Goal: Task Accomplishment & Management: Use online tool/utility

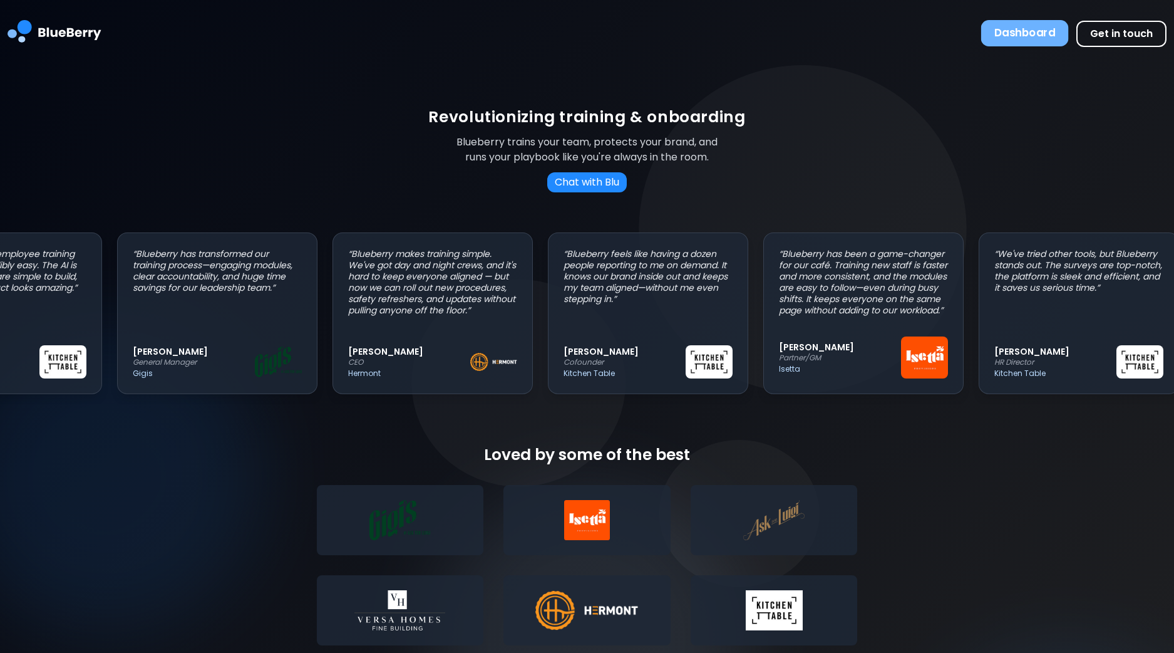
click at [1043, 39] on button "Dashboard" at bounding box center [1025, 33] width 88 height 26
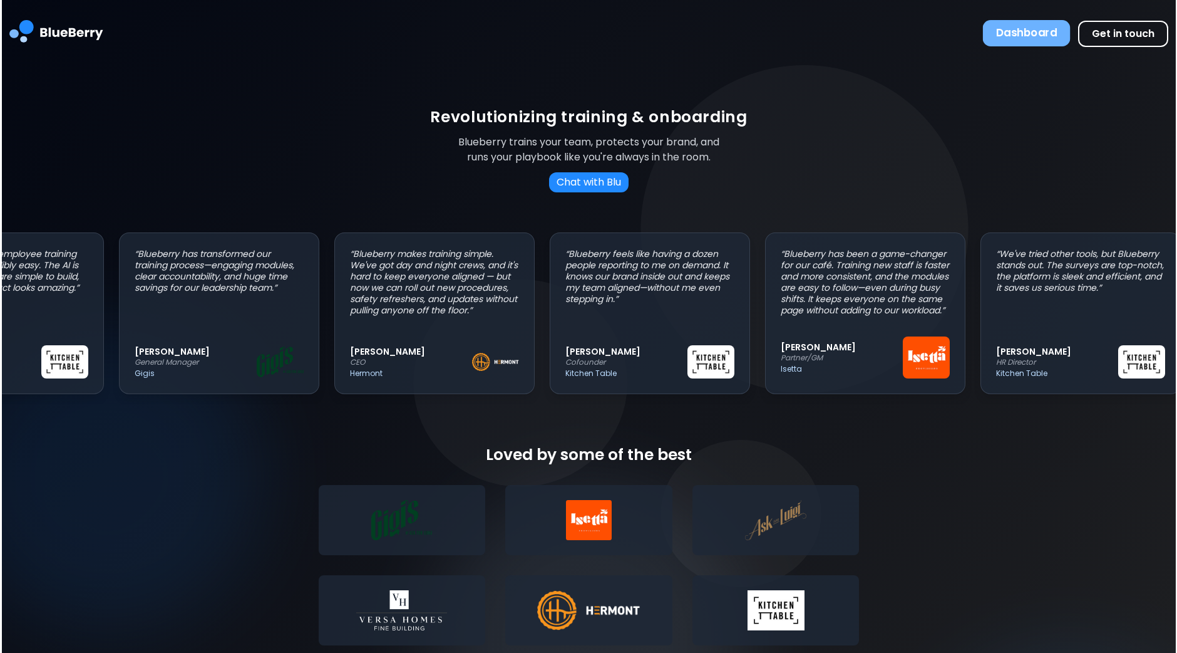
scroll to position [0, 110]
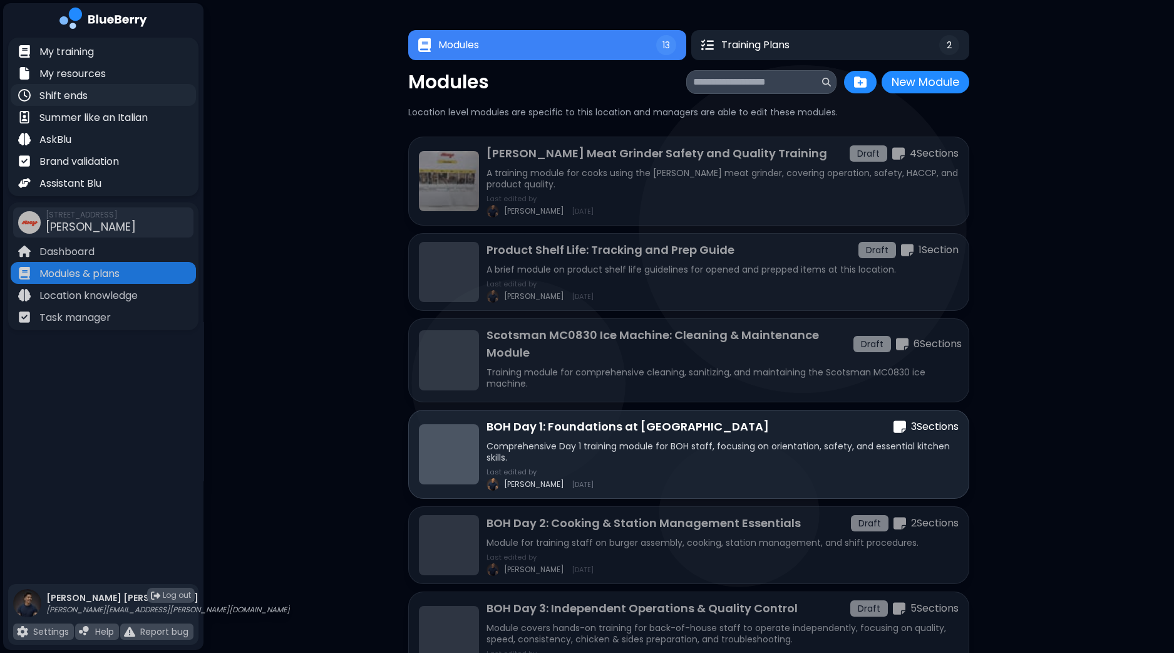
click at [78, 93] on p "Shift ends" at bounding box center [63, 95] width 48 height 15
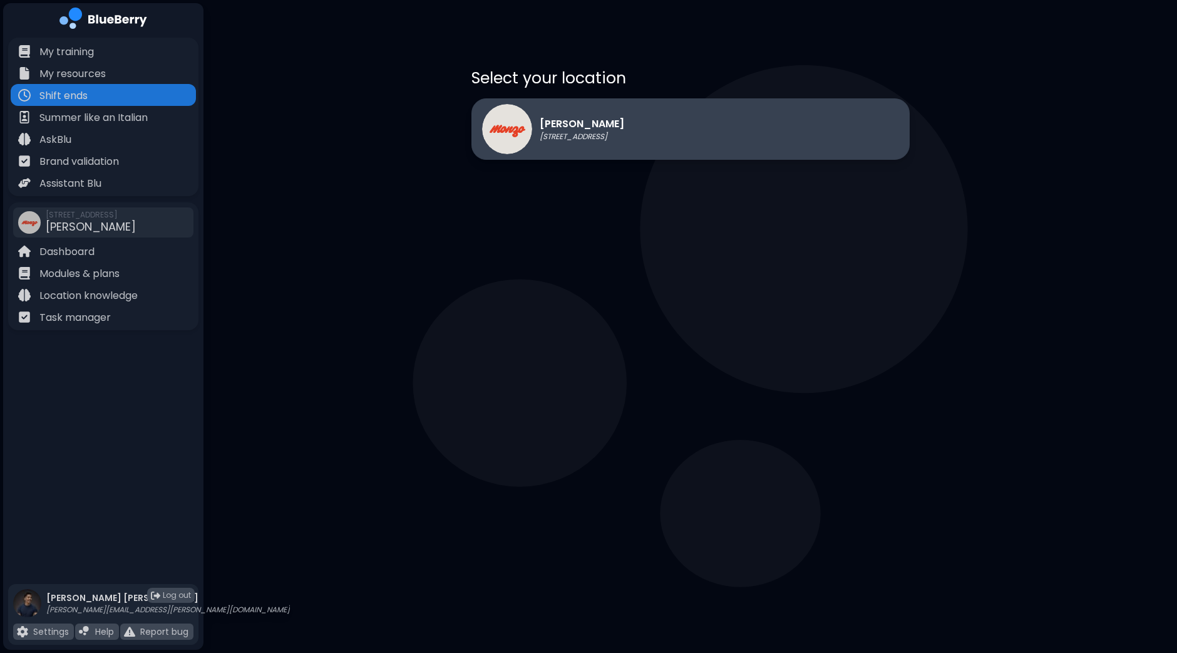
click at [607, 125] on p "[PERSON_NAME]" at bounding box center [582, 123] width 85 height 15
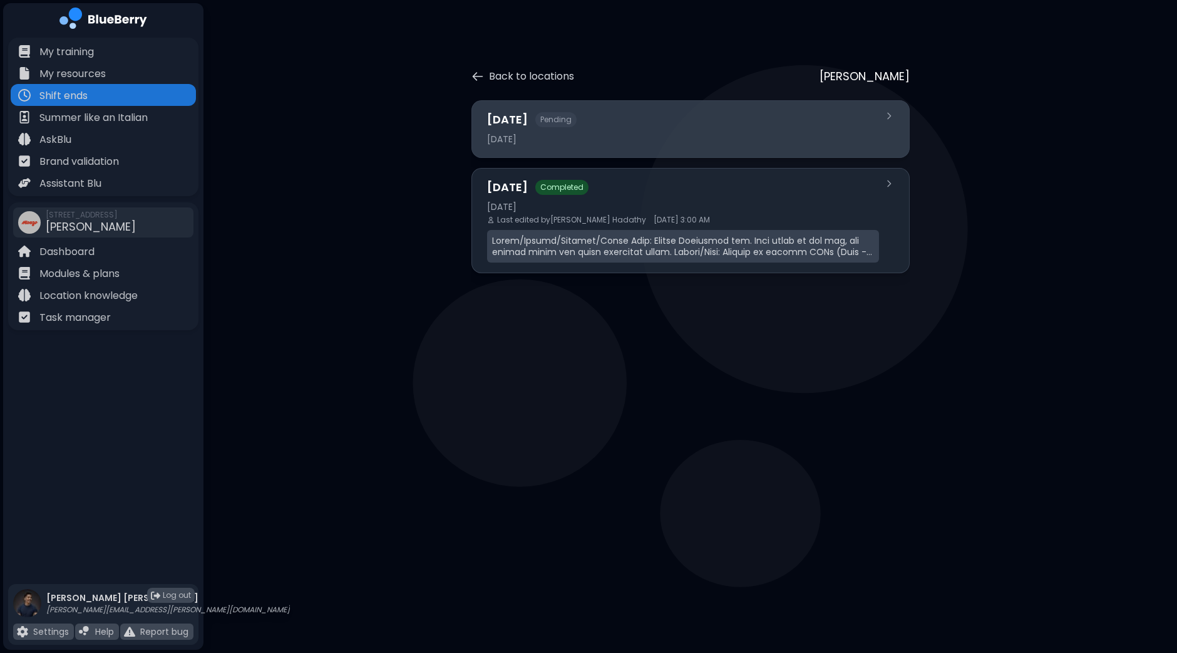
click at [648, 127] on div "[DATE] Pending" at bounding box center [683, 120] width 392 height 18
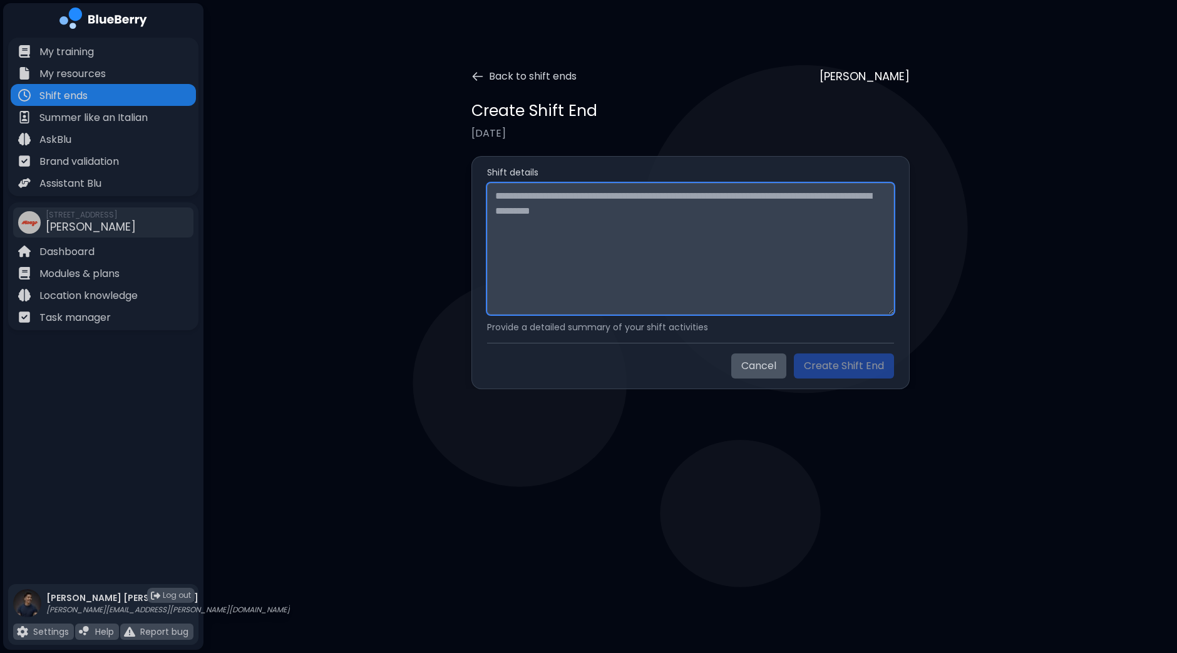
click at [582, 222] on textarea at bounding box center [690, 249] width 407 height 132
paste textarea "**********"
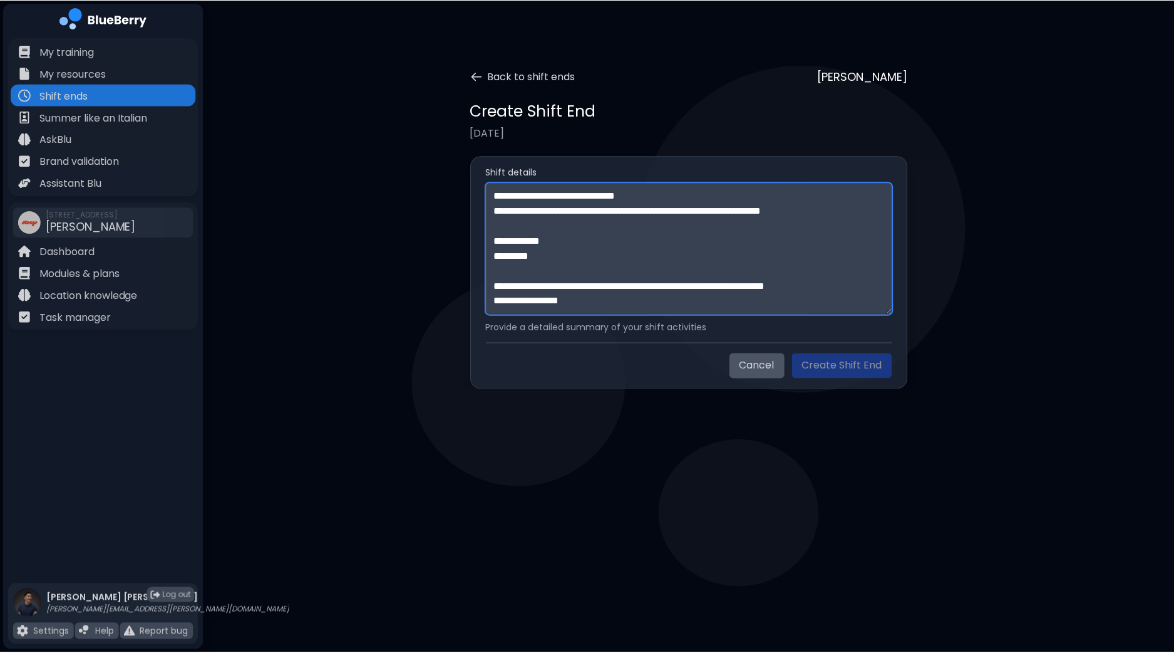
scroll to position [309, 0]
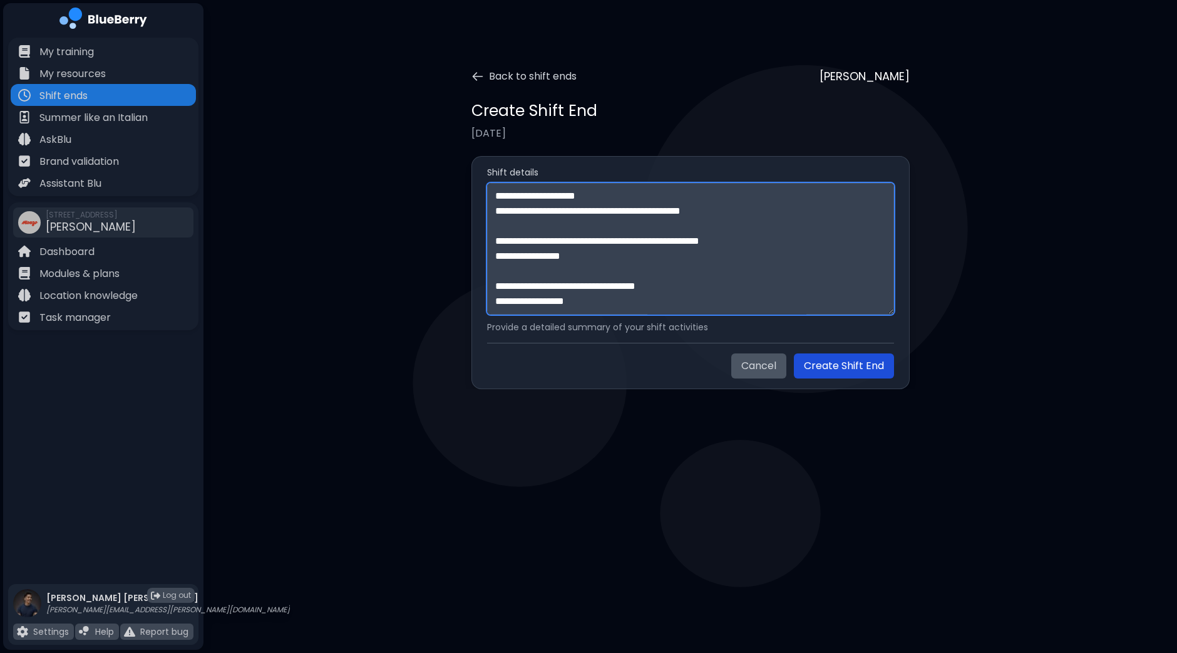
type textarea "**********"
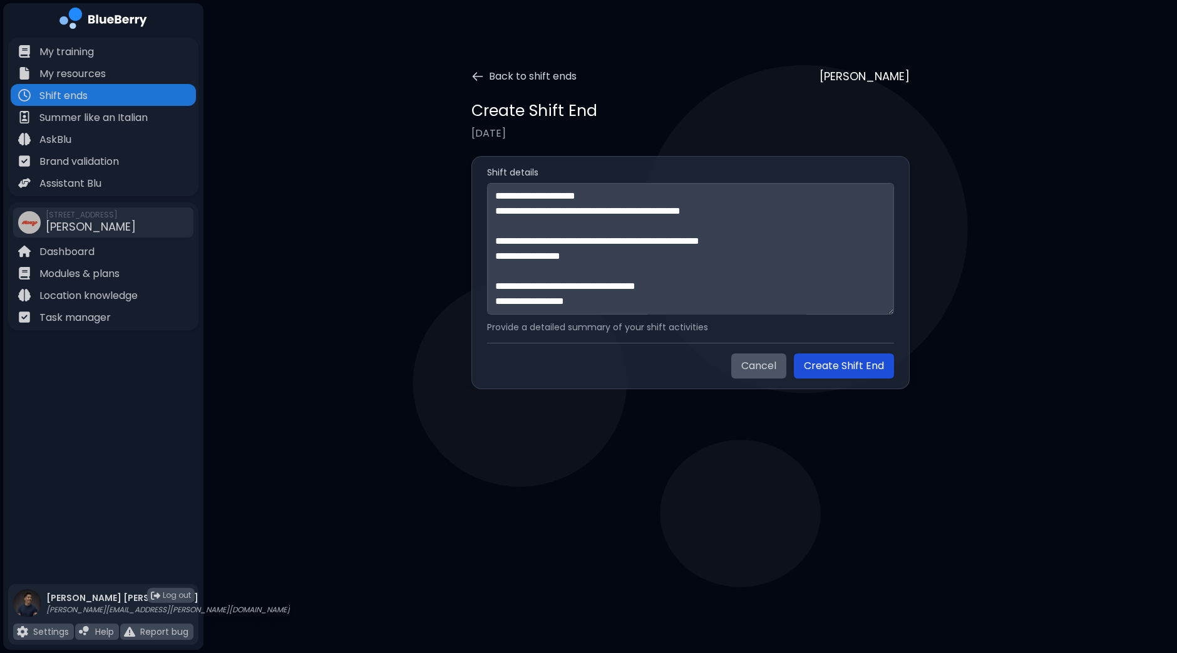
click at [843, 363] on button "Create Shift End" at bounding box center [844, 365] width 100 height 25
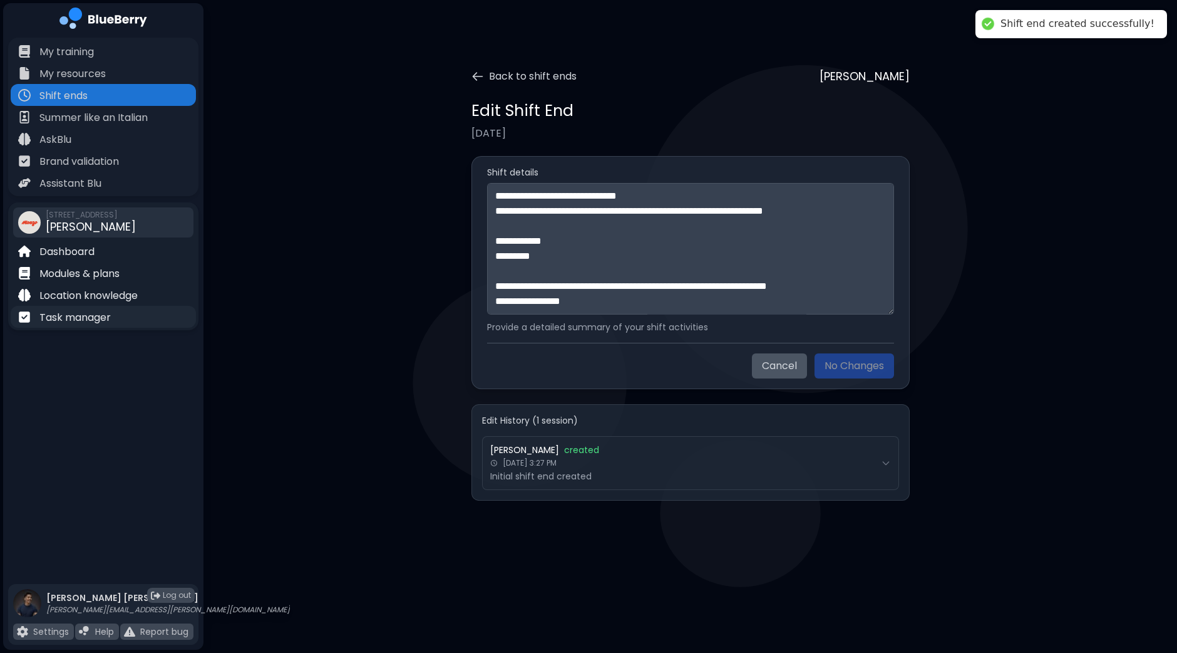
click at [103, 312] on p "Task manager" at bounding box center [74, 317] width 71 height 15
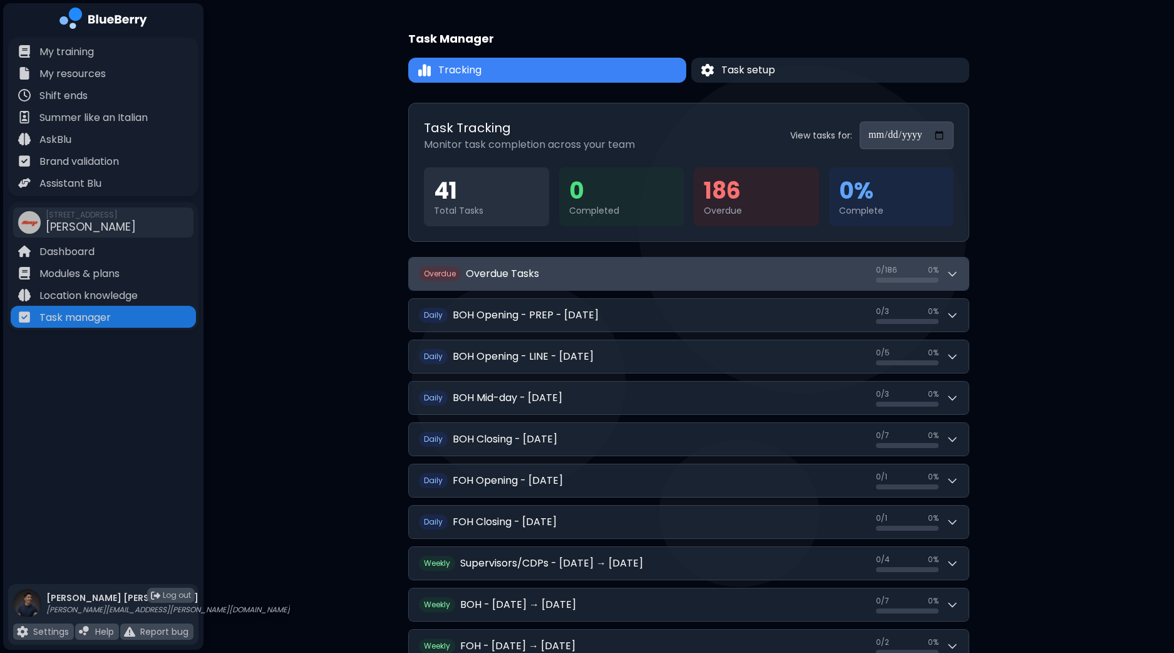
click at [959, 276] on button "Overdue Overdue Tasks 0 / 186 0 / 186 0 %" at bounding box center [689, 273] width 560 height 33
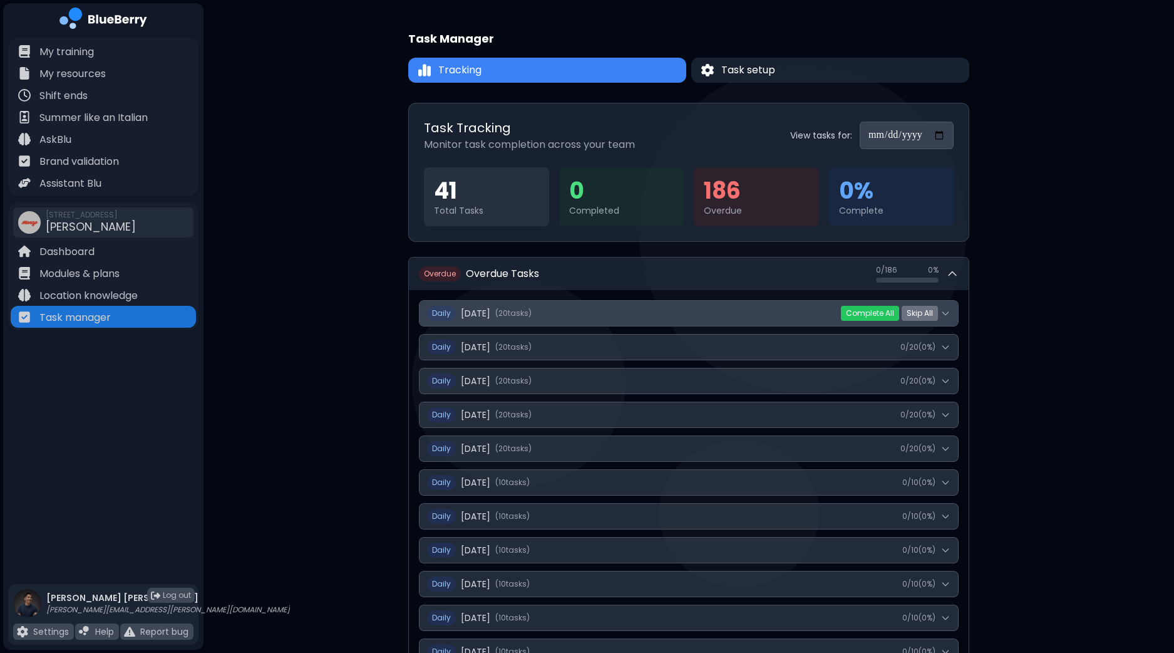
scroll to position [78, 0]
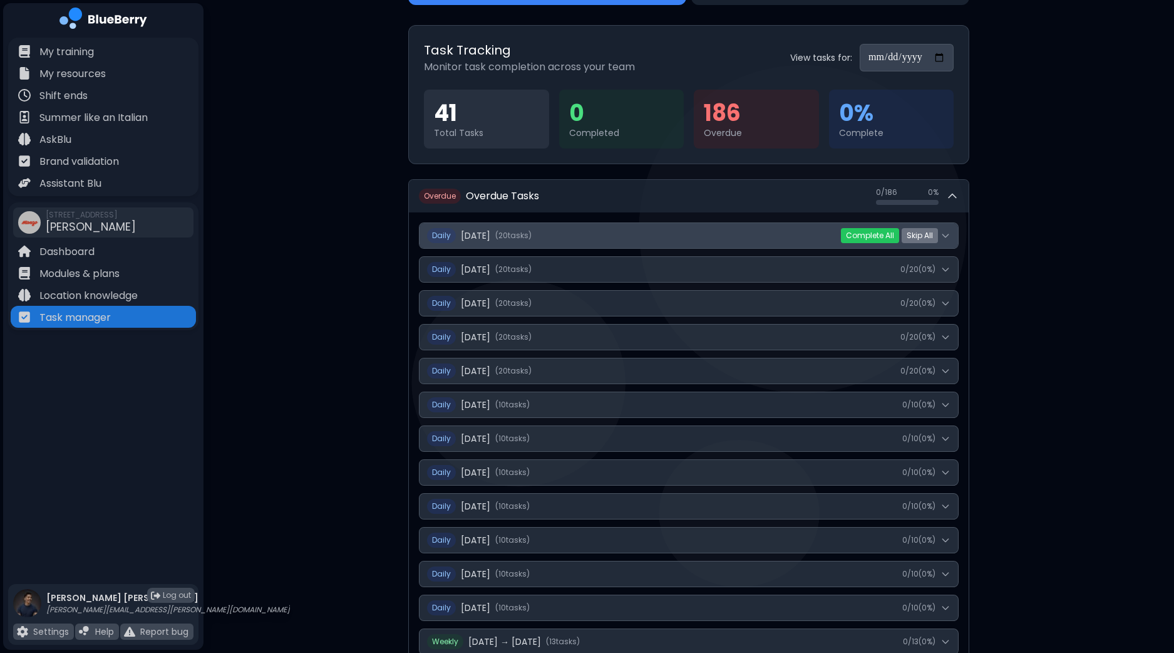
click at [952, 234] on button "Daily [DATE] ( 20 task s ) 0 / 20 ( 0 %)" at bounding box center [689, 235] width 539 height 25
click at [946, 235] on icon at bounding box center [946, 235] width 10 height 10
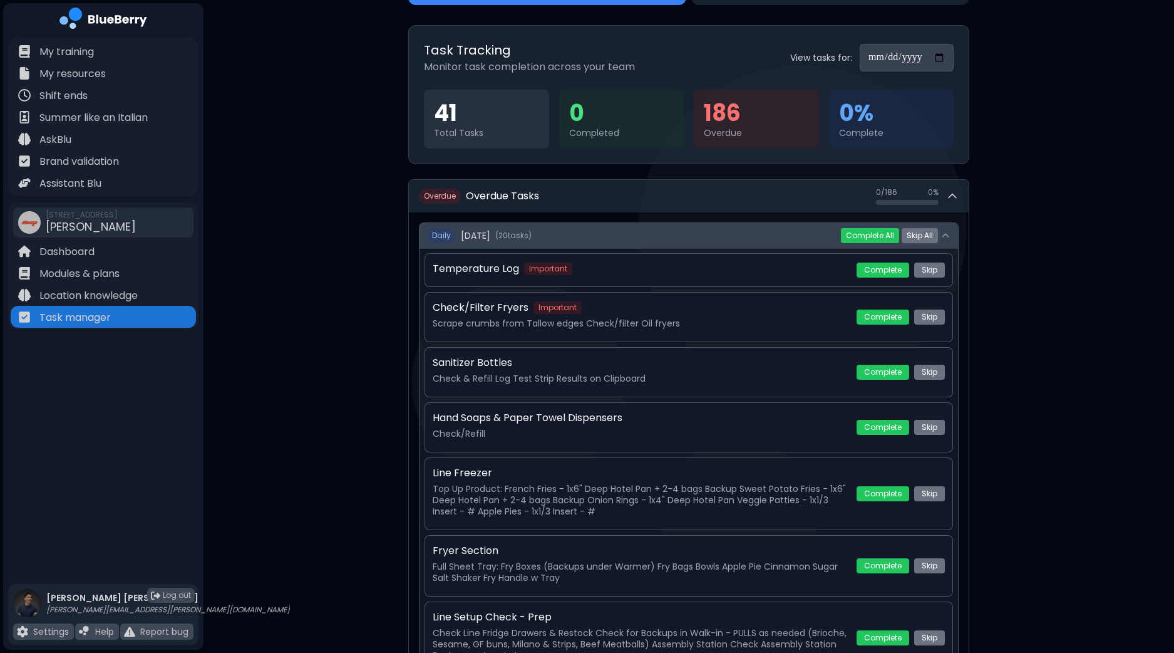
click at [946, 235] on icon at bounding box center [946, 235] width 10 height 10
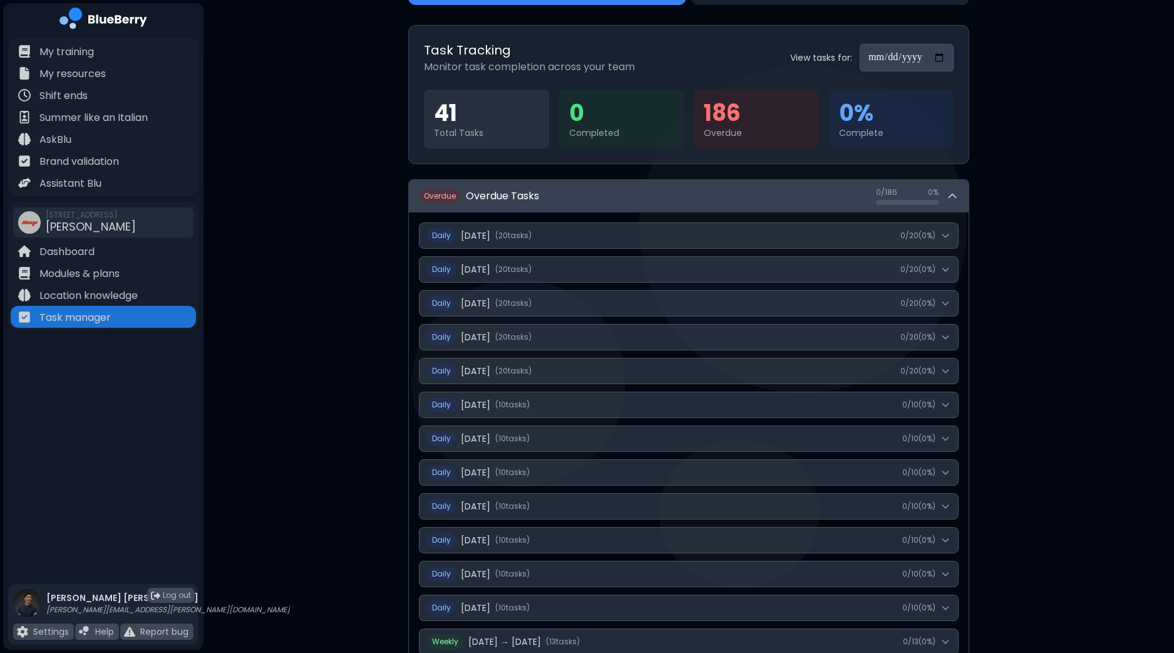
click at [953, 195] on icon at bounding box center [952, 196] width 13 height 13
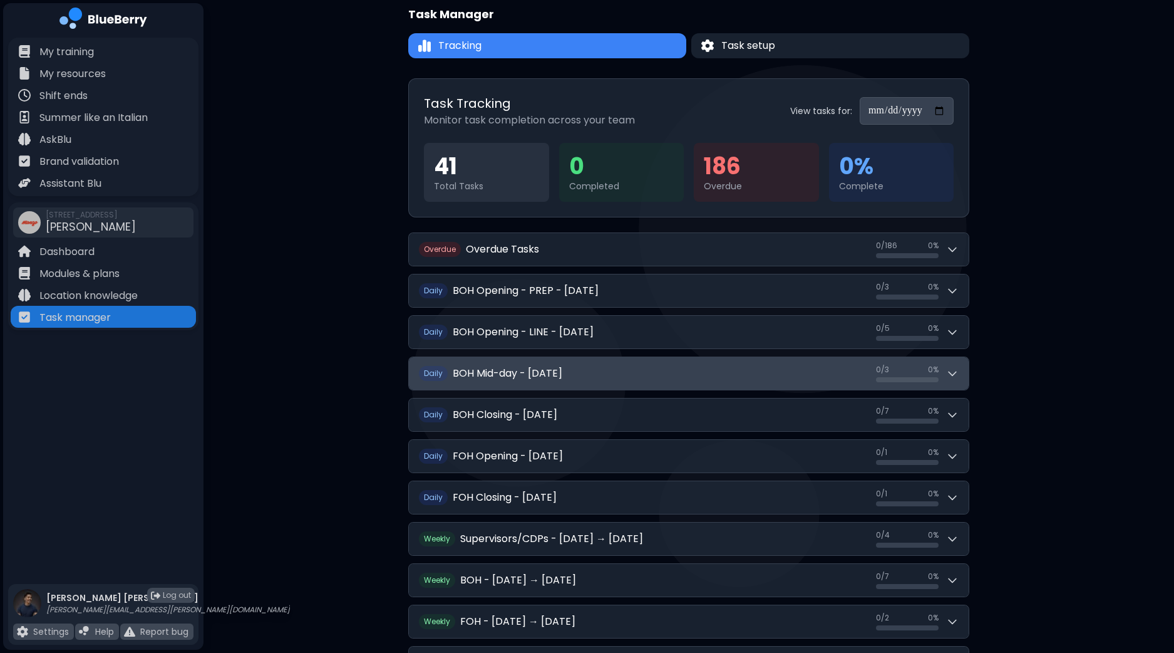
scroll to position [0, 0]
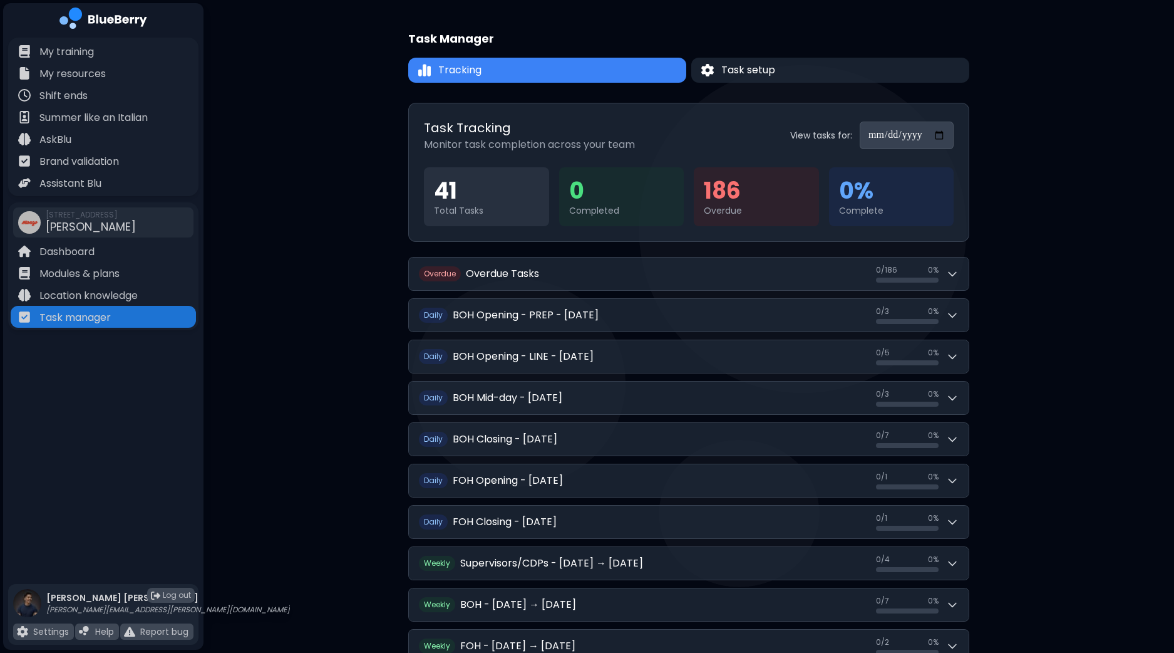
click at [1071, 285] on div "**********" at bounding box center [689, 408] width 971 height 817
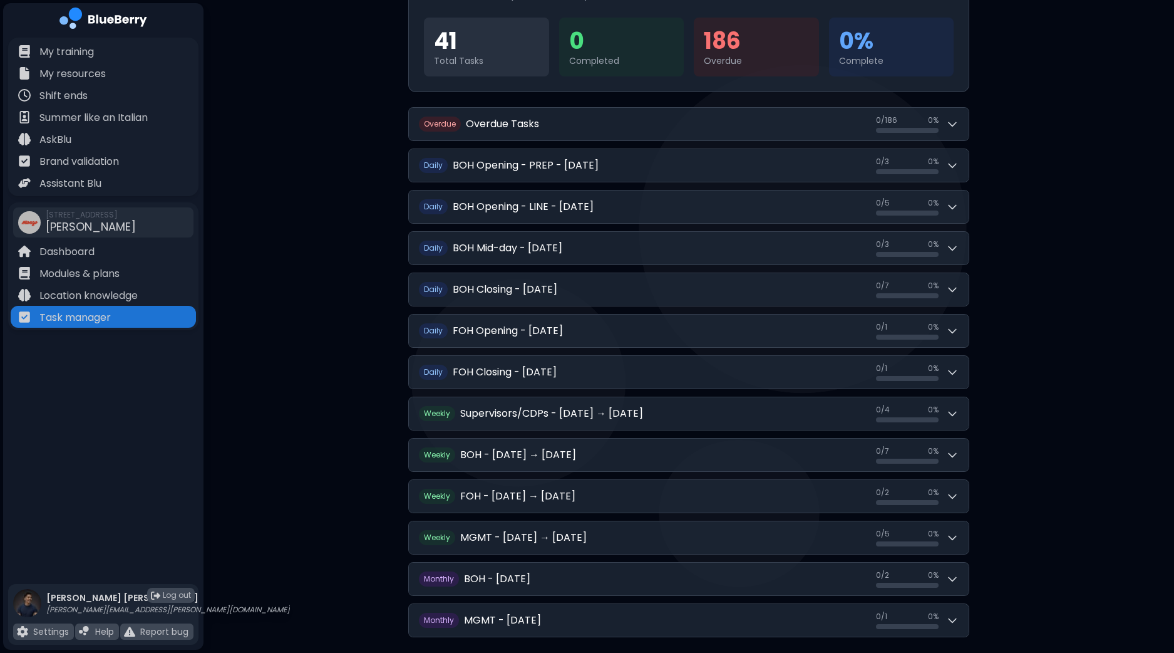
scroll to position [156, 0]
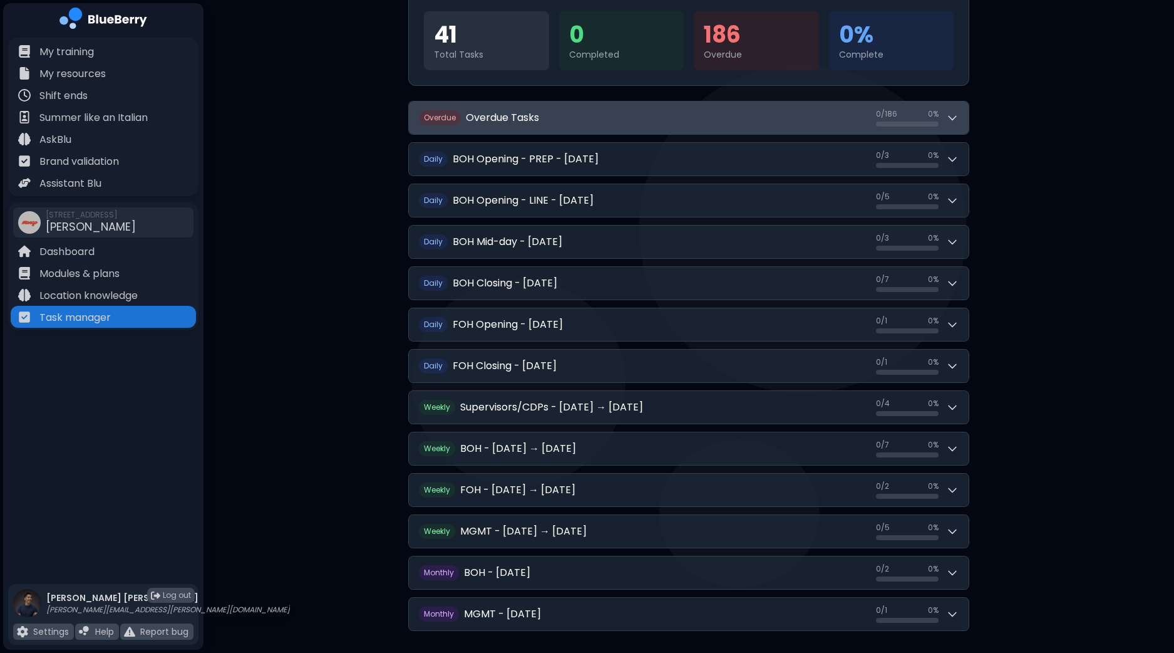
click at [958, 113] on icon at bounding box center [952, 117] width 13 height 13
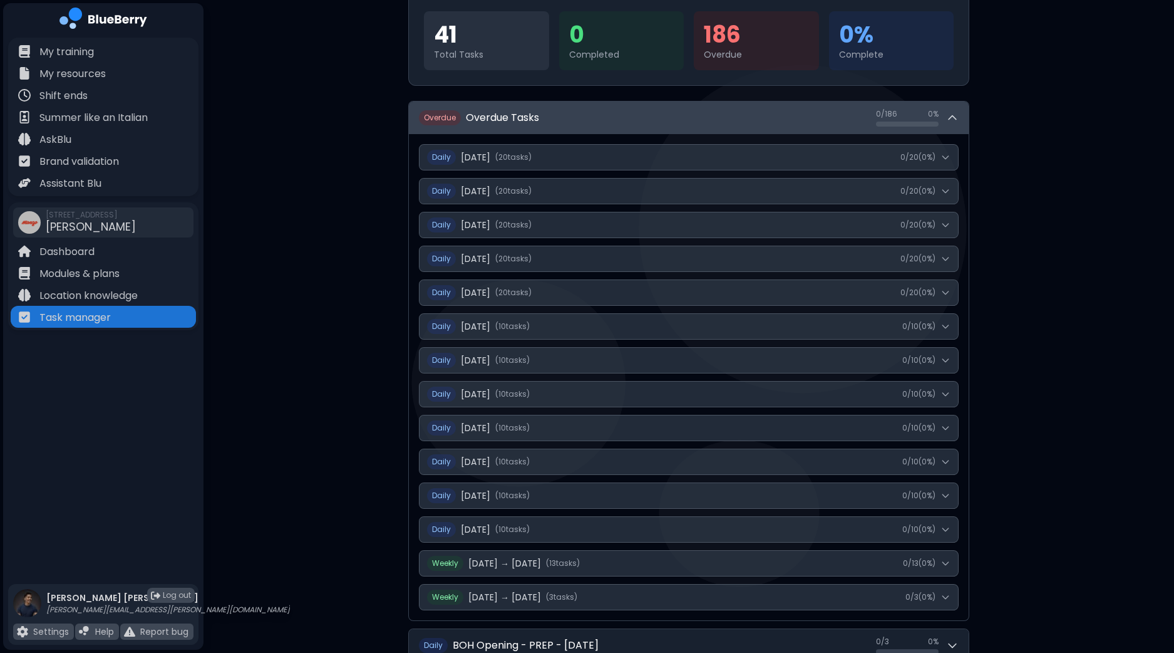
click at [961, 118] on button "Overdue Overdue Tasks 0 / 186 0 / 186 0 %" at bounding box center [689, 117] width 560 height 33
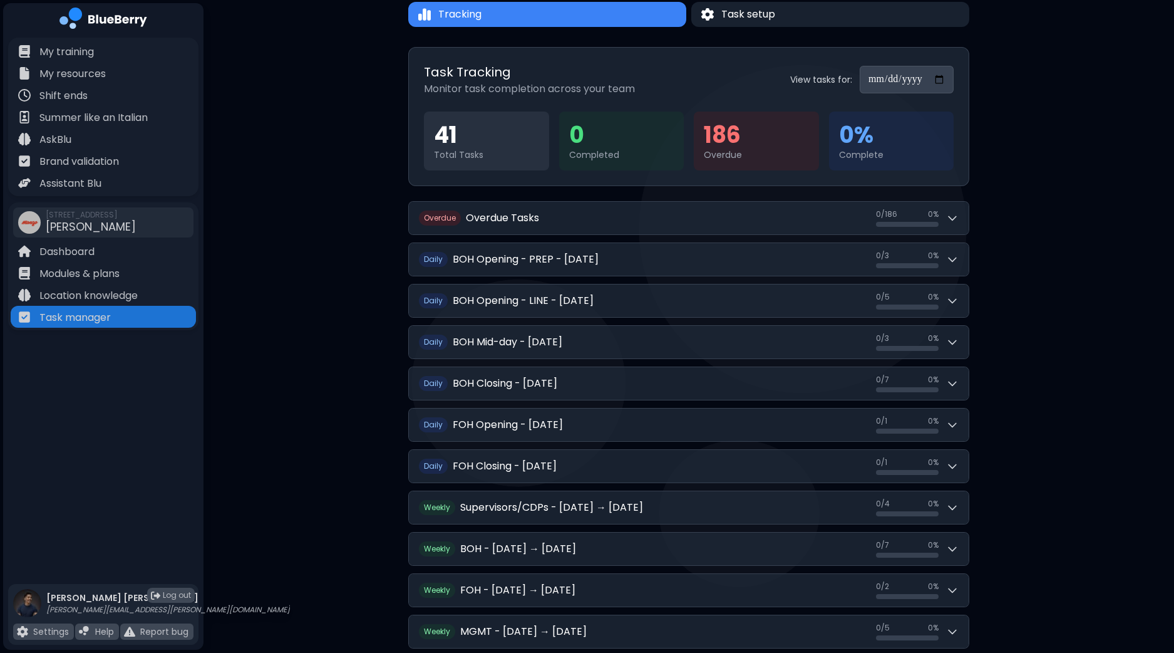
scroll to position [0, 0]
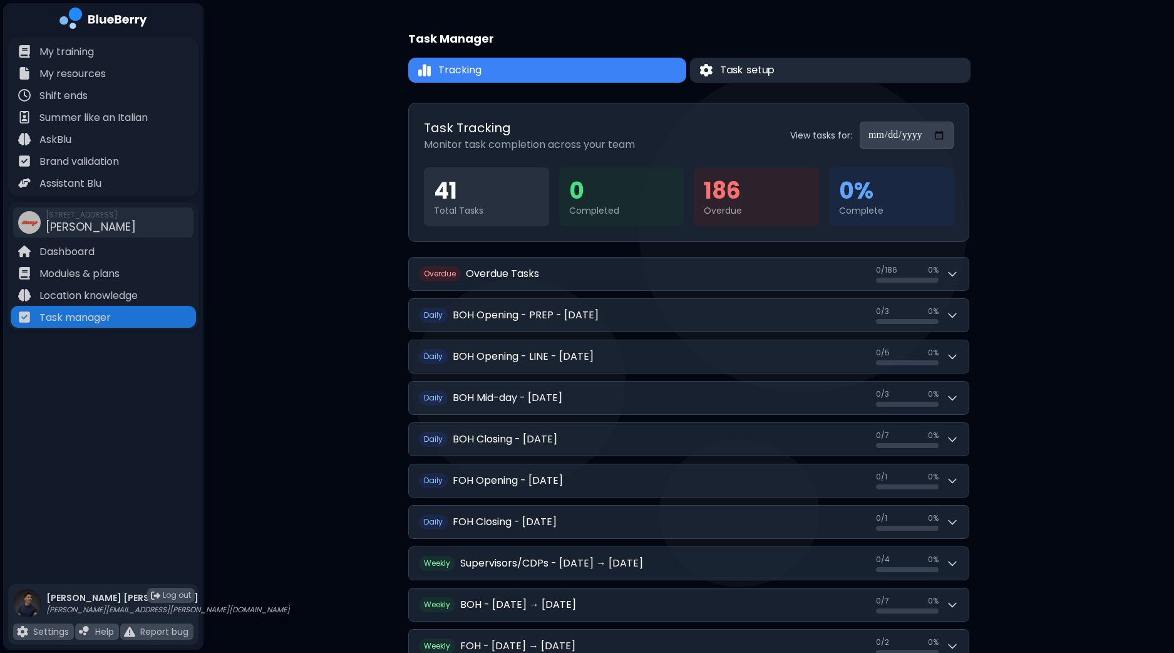
click at [806, 77] on button "Task setup" at bounding box center [830, 70] width 281 height 25
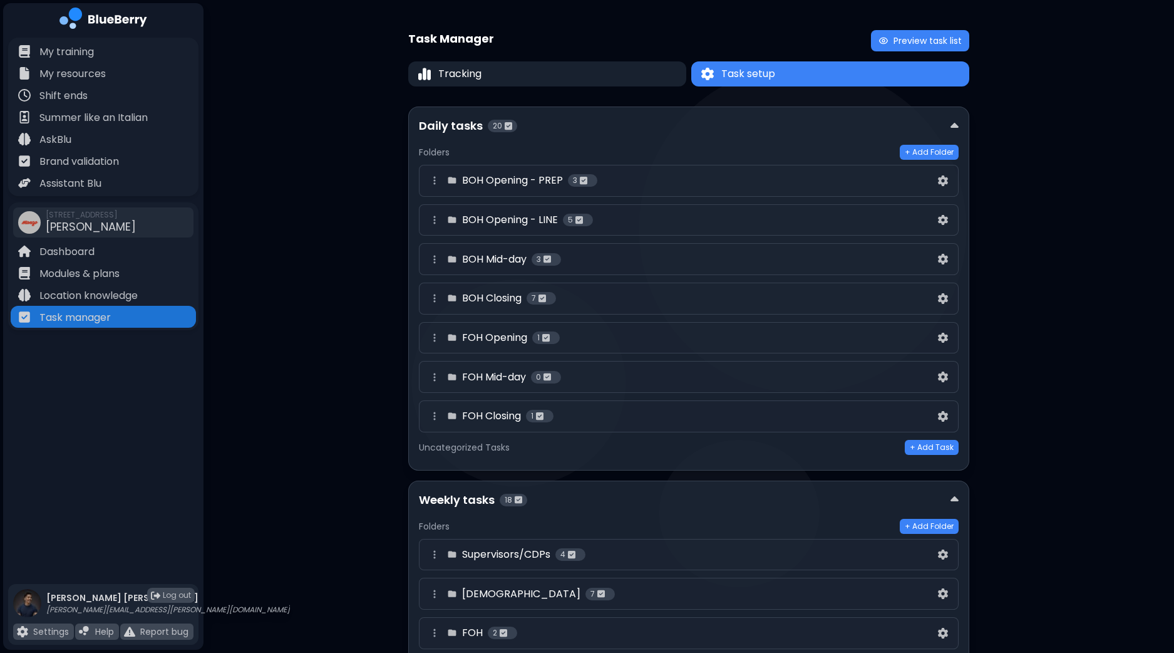
scroll to position [78, 0]
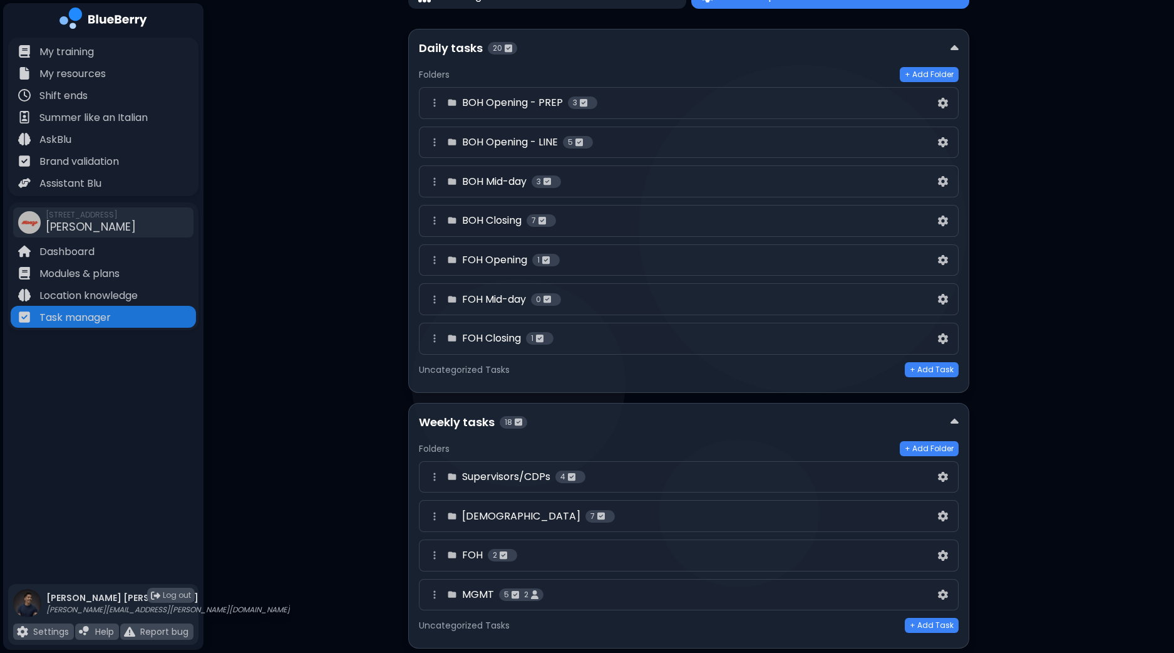
click at [516, 96] on h4 "BOH Opening - PREP" at bounding box center [512, 102] width 101 height 15
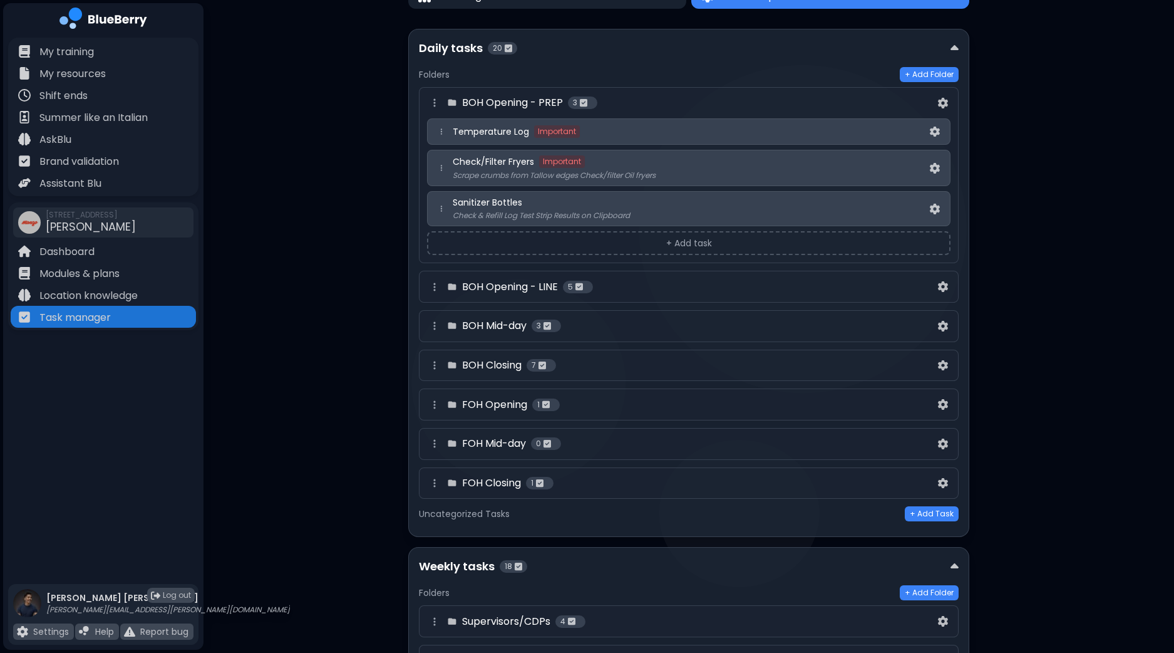
click at [518, 100] on h4 "BOH Opening - PREP" at bounding box center [512, 102] width 101 height 15
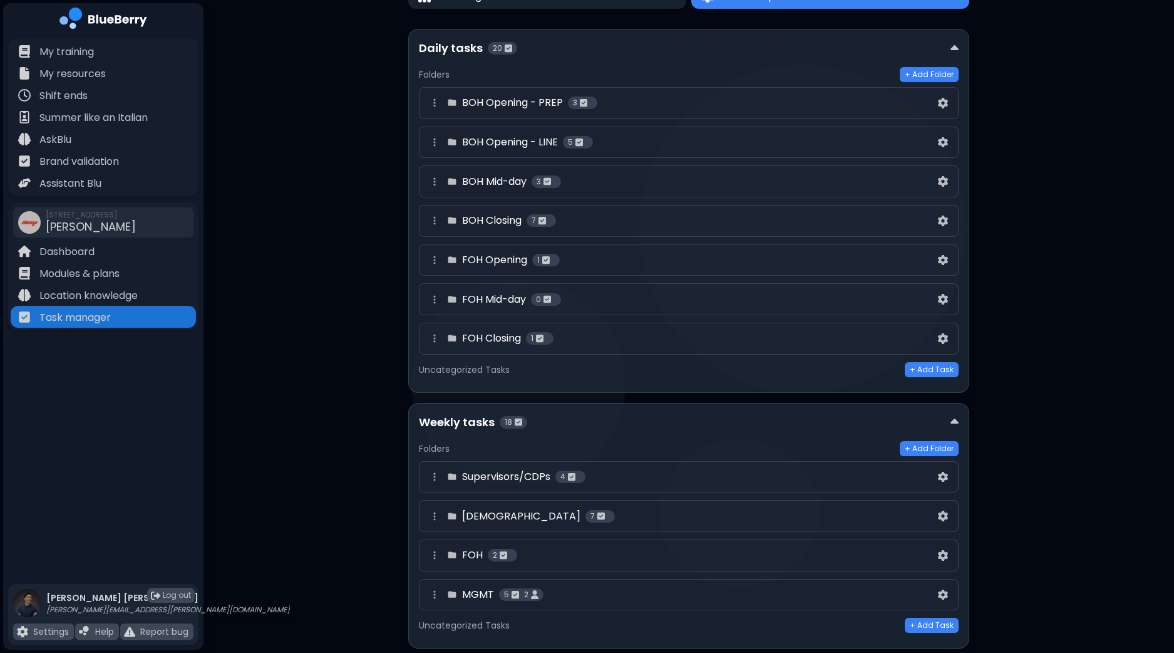
click at [515, 147] on h4 "BOH Opening - LINE" at bounding box center [510, 142] width 96 height 15
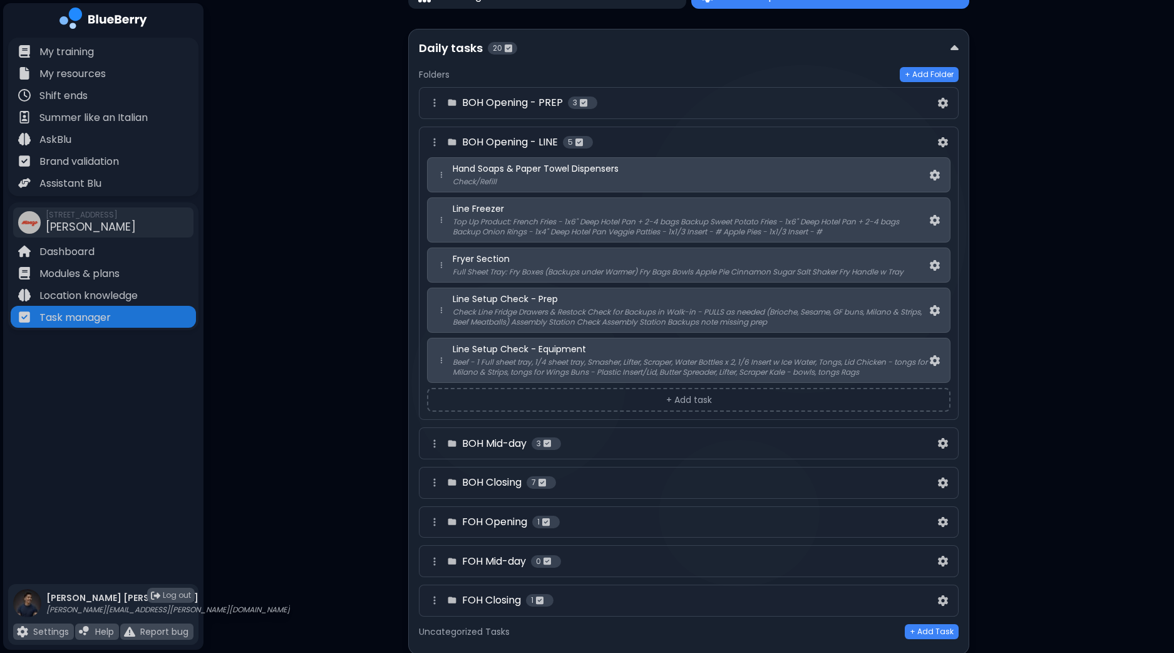
click at [515, 143] on h4 "BOH Opening - LINE" at bounding box center [510, 142] width 96 height 15
